Goal: Use online tool/utility: Utilize a website feature to perform a specific function

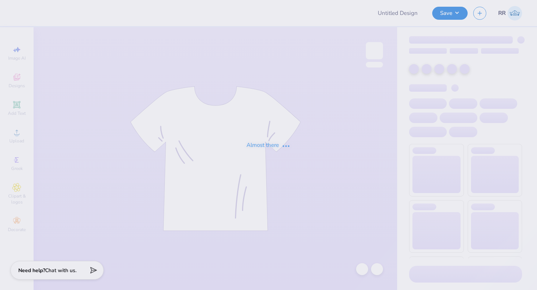
type input "Merch"
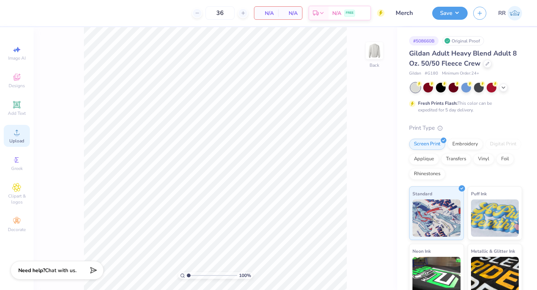
click at [19, 130] on icon at bounding box center [16, 132] width 9 height 9
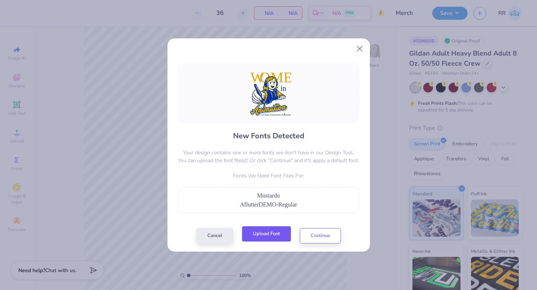
click at [255, 236] on button "Upload Font" at bounding box center [266, 233] width 49 height 15
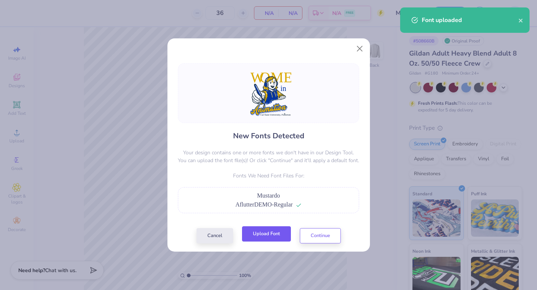
click at [261, 242] on button "Upload Font" at bounding box center [266, 233] width 49 height 15
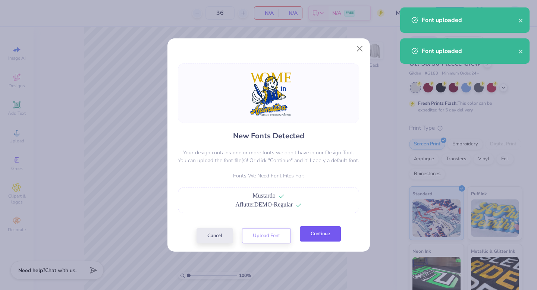
click at [311, 234] on button "Continue" at bounding box center [320, 233] width 41 height 15
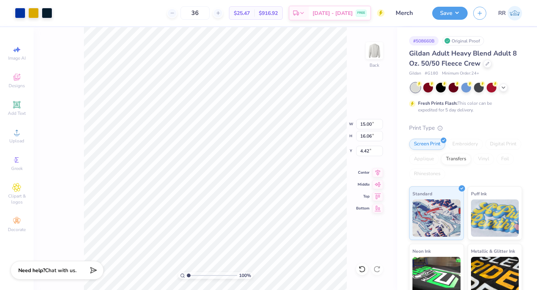
type input "12.87"
type input "3.65"
type input "3.26"
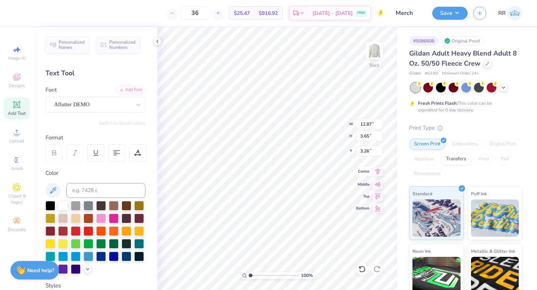
click at [377, 176] on div "100 % Back W 12.87 12.87 " H 3.65 3.65 " Y 3.26 3.26 " Center Middle Top Bottom" at bounding box center [277, 158] width 240 height 263
type input "12.87"
type input "3.65"
type input "3.26"
click at [377, 169] on icon at bounding box center [377, 171] width 10 height 9
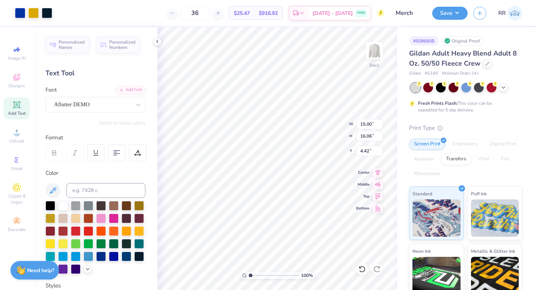
type input "12.87"
type input "3.65"
type input "3.26"
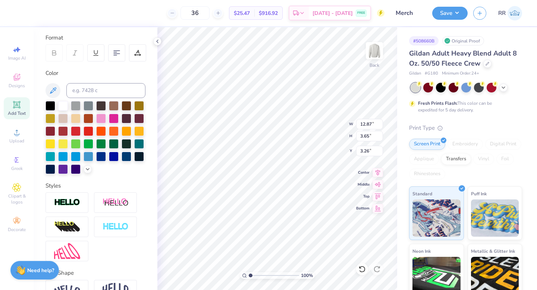
scroll to position [108, 0]
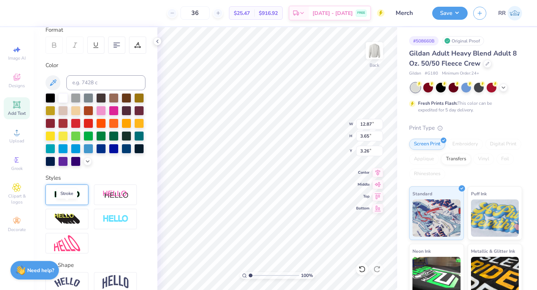
click at [72, 199] on img at bounding box center [67, 195] width 26 height 9
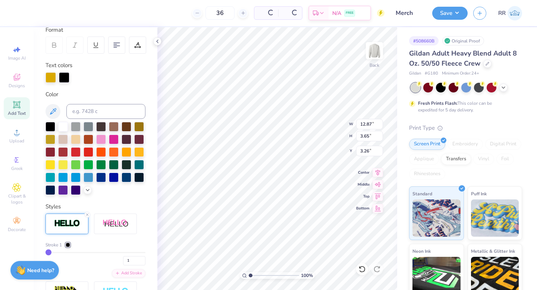
type input "3.64"
type input "3.37"
click at [52, 75] on div at bounding box center [50, 77] width 10 height 10
click at [76, 111] on input at bounding box center [105, 111] width 79 height 15
click at [86, 217] on icon at bounding box center [87, 215] width 4 height 4
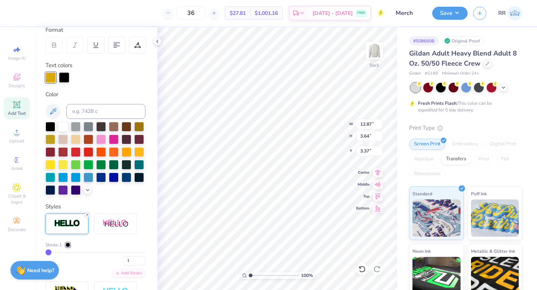
type input "12.85"
type input "3.63"
type input "3.38"
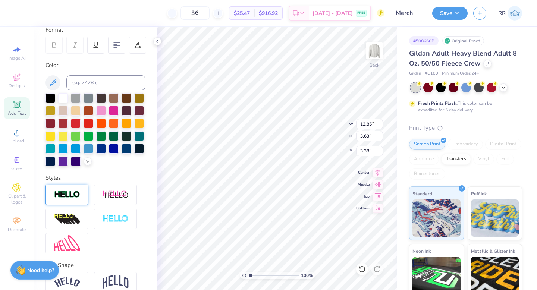
type input "15.00"
type input "16.06"
type input "4.42"
type input "12.85"
type input "3.63"
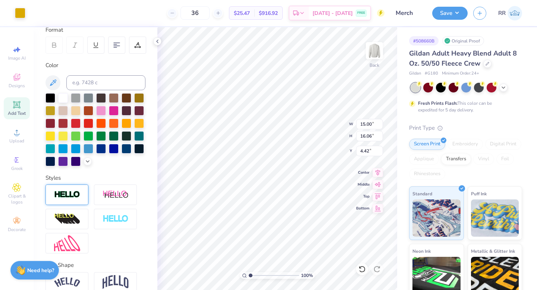
type input "3.38"
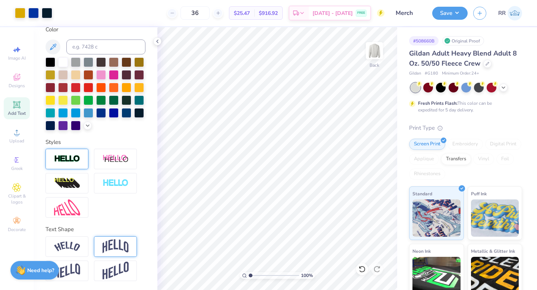
click at [113, 245] on img at bounding box center [116, 246] width 26 height 14
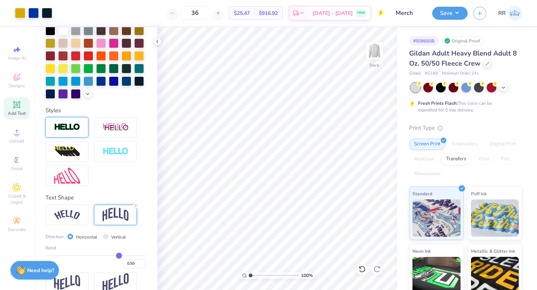
scroll to position [199, 0]
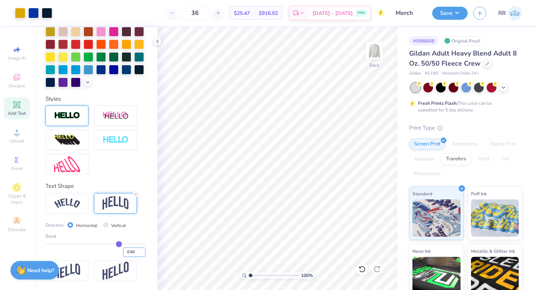
click at [126, 250] on input "0.50" at bounding box center [134, 252] width 22 height 9
type input "0.30"
type input "0.3"
type input "12.85"
type input "5.03"
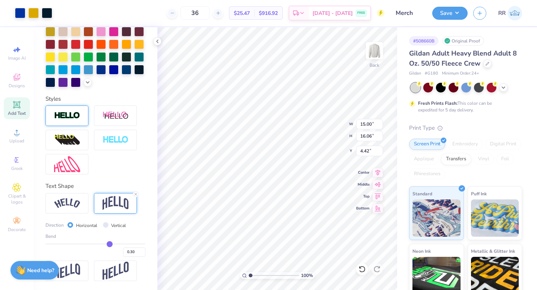
type input "2.68"
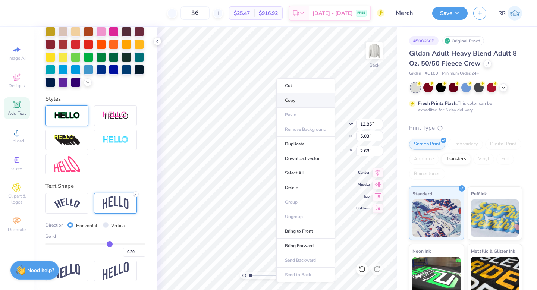
click at [296, 104] on li "Copy" at bounding box center [305, 100] width 59 height 15
click at [73, 113] on img at bounding box center [67, 115] width 26 height 9
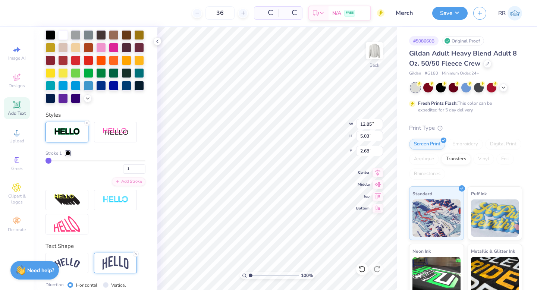
type input "12.87"
type input "5.05"
type input "1.28"
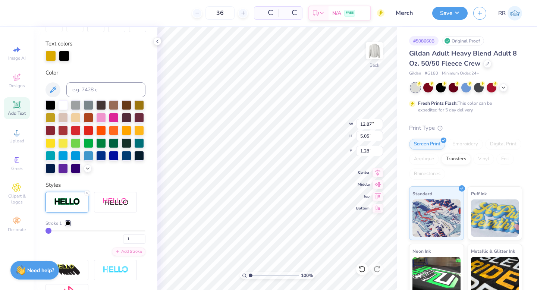
scroll to position [98, 0]
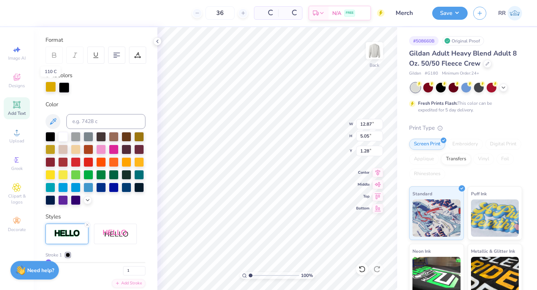
click at [54, 89] on div at bounding box center [50, 87] width 10 height 10
click at [80, 119] on input at bounding box center [105, 121] width 79 height 15
type input "286"
click at [56, 83] on div at bounding box center [50, 87] width 10 height 10
click at [62, 84] on div at bounding box center [64, 87] width 10 height 10
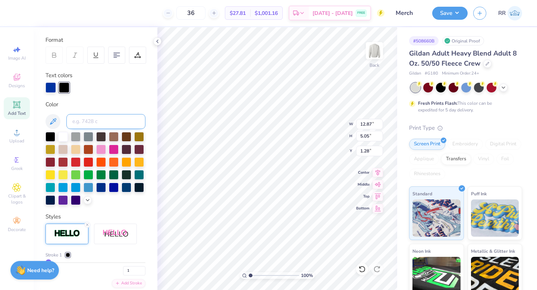
click at [80, 119] on input at bounding box center [105, 121] width 79 height 15
type input "286"
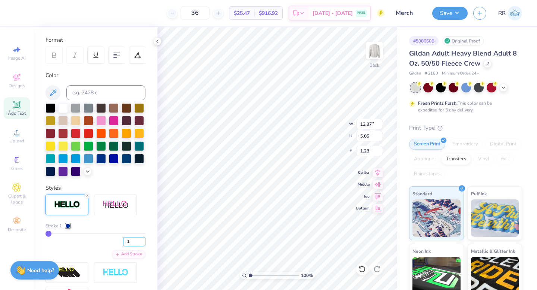
drag, startPoint x: 129, startPoint y: 255, endPoint x: 119, endPoint y: 255, distance: 10.1
click at [123, 246] on input "1" at bounding box center [134, 241] width 22 height 9
type input "21"
type input "13.24"
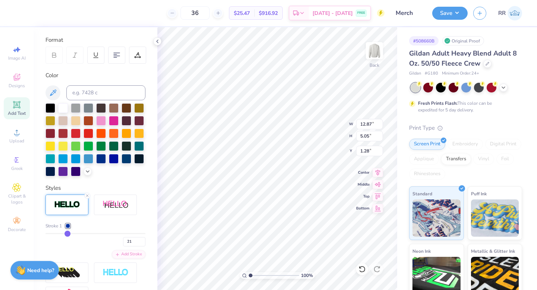
type input "5.41"
type input "1.09"
type input "12.85"
type input "5.03"
type input "1.28"
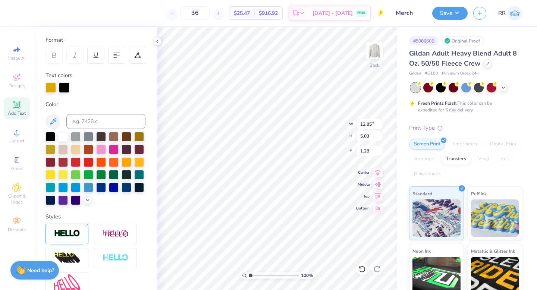
type input "12.87"
type input "5.05"
click at [134, 53] on div at bounding box center [137, 55] width 17 height 17
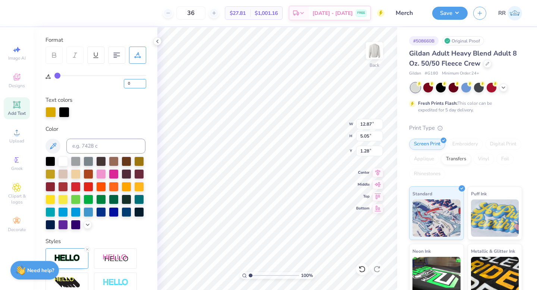
drag, startPoint x: 133, startPoint y: 82, endPoint x: 117, endPoint y: 81, distance: 16.1
click at [123, 82] on div "0" at bounding box center [100, 81] width 92 height 13
drag, startPoint x: 131, startPoint y: 84, endPoint x: 110, endPoint y: 86, distance: 20.6
click at [115, 86] on div "1" at bounding box center [100, 81] width 92 height 13
type input "10"
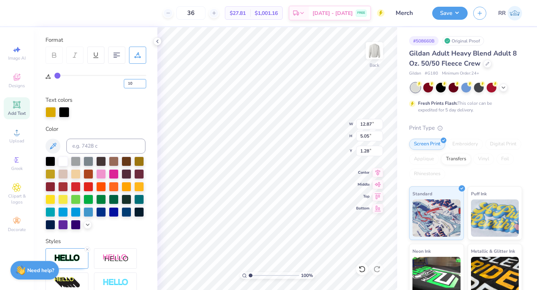
type input "10"
type input "15.15"
type input "5.29"
type input "1.15"
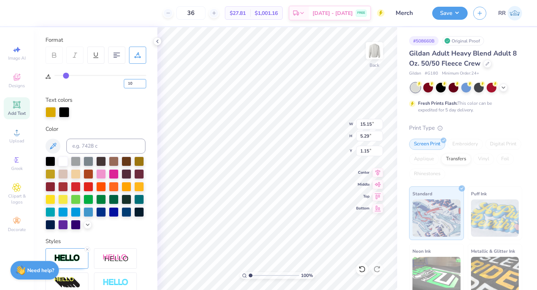
drag, startPoint x: 135, startPoint y: 82, endPoint x: 116, endPoint y: 85, distance: 18.5
click at [121, 84] on div "10" at bounding box center [100, 81] width 92 height 13
type input "6"
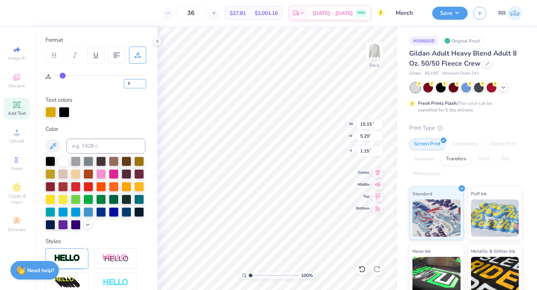
type input "14.20"
type input "5.18"
type input "1.21"
drag, startPoint x: 133, startPoint y: 82, endPoint x: 120, endPoint y: 84, distance: 13.2
click at [122, 83] on div "6" at bounding box center [100, 81] width 92 height 13
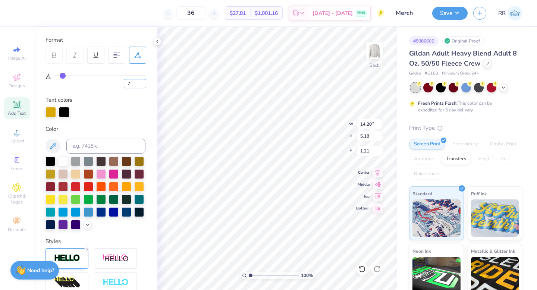
type input "7"
type input "14.44"
type input "5.21"
type input "1.19"
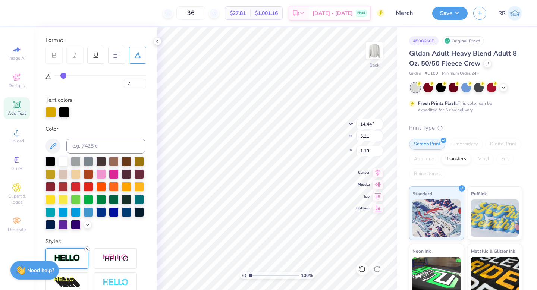
click at [87, 252] on icon at bounding box center [87, 249] width 4 height 4
type input "14.42"
type input "5.19"
type input "1.20"
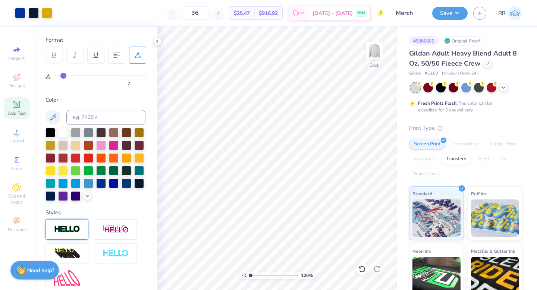
type input "0"
click at [131, 85] on input "0" at bounding box center [135, 83] width 22 height 9
type input "7"
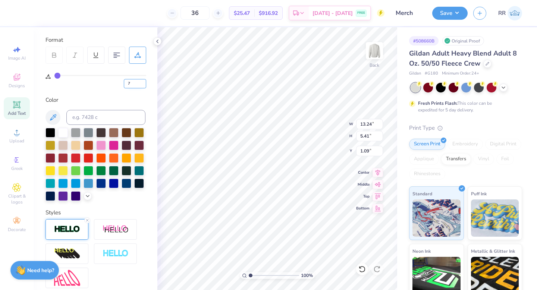
type input "7"
type input "14.91"
type input "5.61"
type input "0.99"
click at [380, 171] on icon at bounding box center [377, 171] width 10 height 9
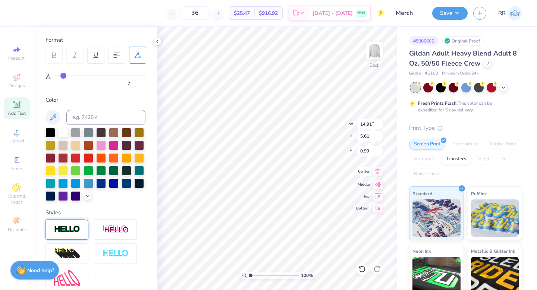
click at [379, 172] on icon at bounding box center [377, 171] width 10 height 9
drag, startPoint x: 130, startPoint y: 84, endPoint x: 107, endPoint y: 86, distance: 23.6
click at [122, 85] on div "7" at bounding box center [100, 81] width 92 height 13
type input "6"
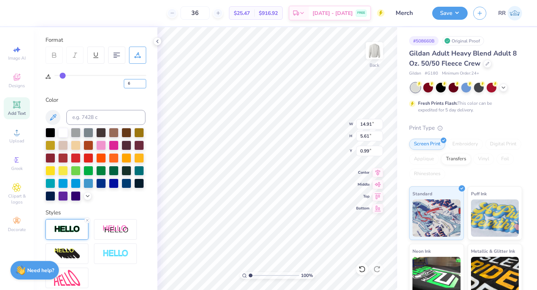
type input "14.67"
type input "5.59"
type input "1.01"
click at [133, 83] on input "number" at bounding box center [135, 83] width 22 height 9
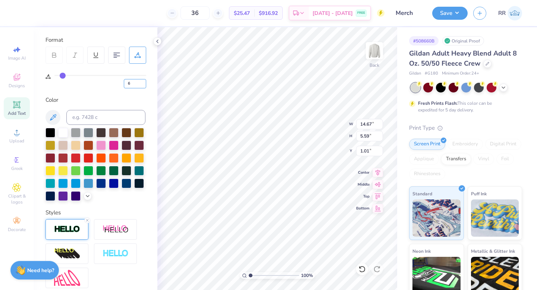
type input "6"
type input "7"
drag, startPoint x: 136, startPoint y: 81, endPoint x: 122, endPoint y: 82, distance: 15.0
click at [124, 82] on input "7" at bounding box center [135, 83] width 22 height 9
type input "6"
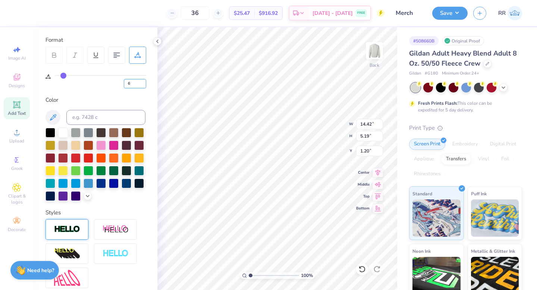
type input "6"
type input "14.18"
type input "5.16"
type input "1.22"
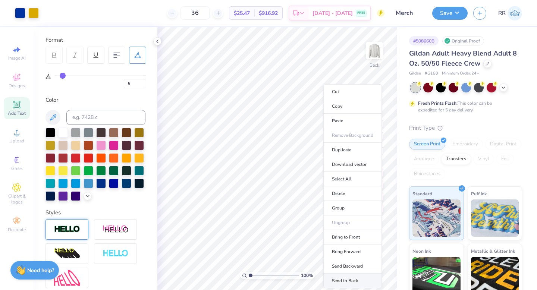
click at [347, 281] on li "Send to Back" at bounding box center [352, 281] width 59 height 15
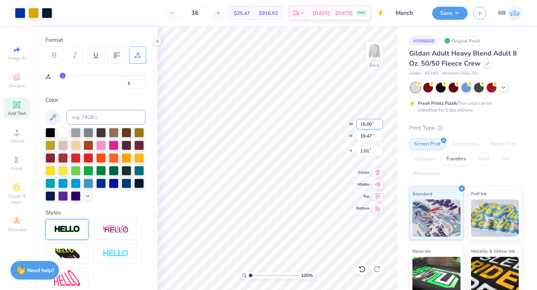
click at [369, 126] on input "15.00" at bounding box center [369, 124] width 27 height 10
type input "12.50"
type input "16.23"
type input "2.63"
type input "15"
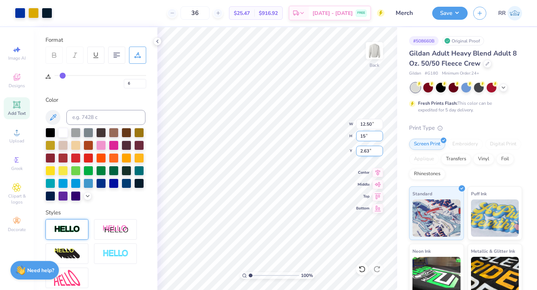
type input "11.55"
type input "15.00"
type input "3.00"
click at [459, 10] on button "Save" at bounding box center [449, 12] width 35 height 13
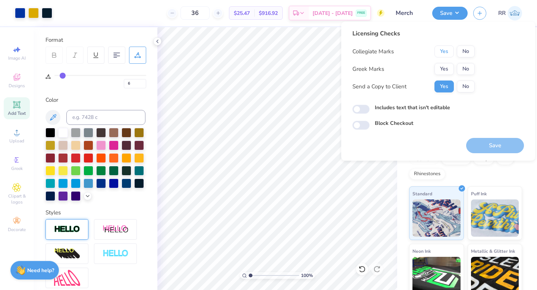
drag, startPoint x: 446, startPoint y: 52, endPoint x: 448, endPoint y: 57, distance: 5.8
click at [446, 52] on button "Yes" at bounding box center [443, 51] width 19 height 12
click at [465, 72] on button "No" at bounding box center [466, 69] width 18 height 12
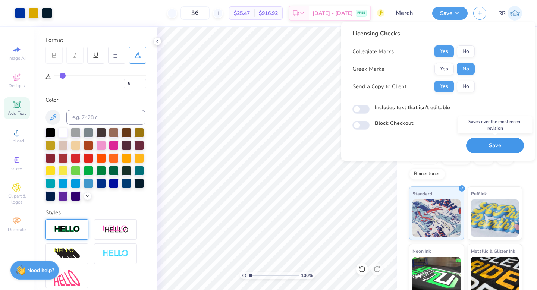
drag, startPoint x: 484, startPoint y: 146, endPoint x: 489, endPoint y: 144, distance: 5.5
click at [485, 145] on button "Save" at bounding box center [495, 145] width 58 height 15
